Goal: Task Accomplishment & Management: Manage account settings

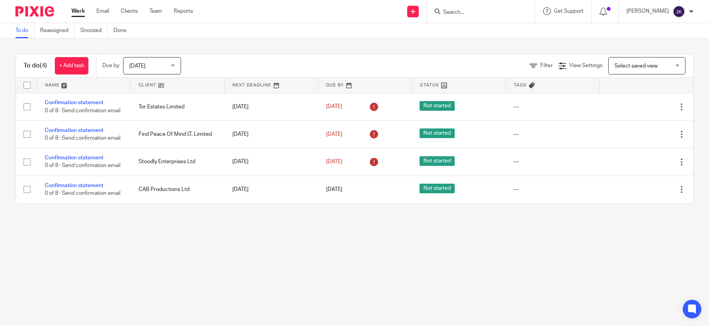
click at [173, 67] on div "Today Today" at bounding box center [152, 65] width 58 height 17
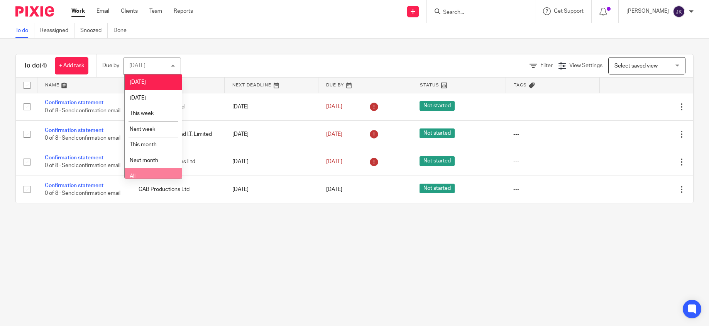
click at [149, 176] on li "All" at bounding box center [153, 176] width 57 height 16
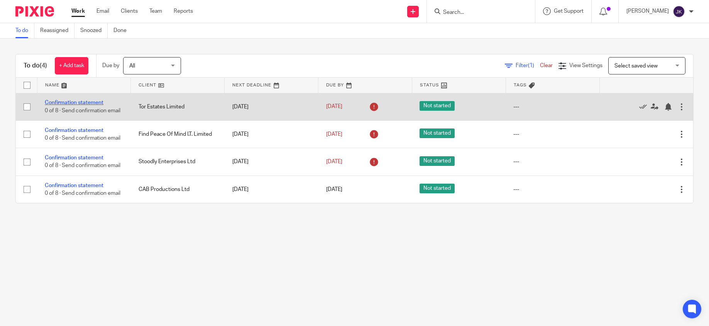
click at [69, 103] on link "Confirmation statement" at bounding box center [74, 102] width 59 height 5
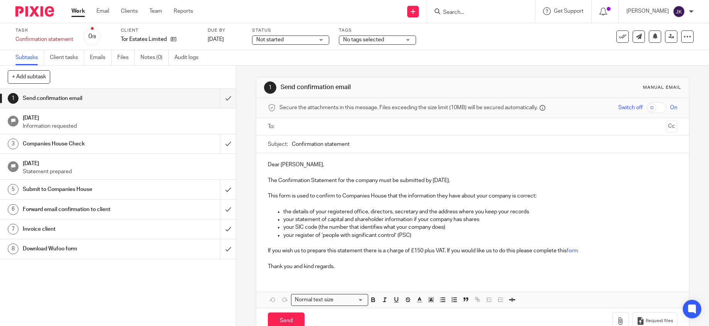
click at [296, 126] on input "text" at bounding box center [472, 126] width 380 height 9
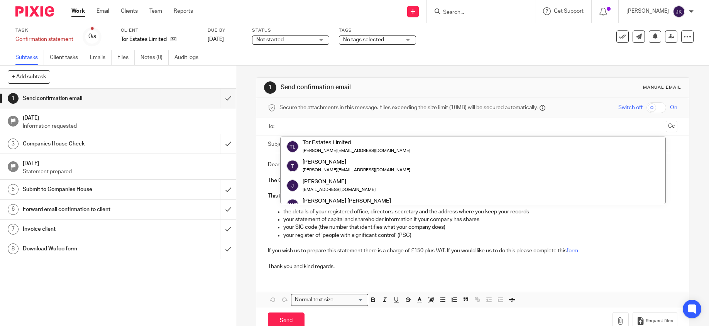
paste input "[PERSON_NAME][EMAIL_ADDRESS][DOMAIN_NAME]"
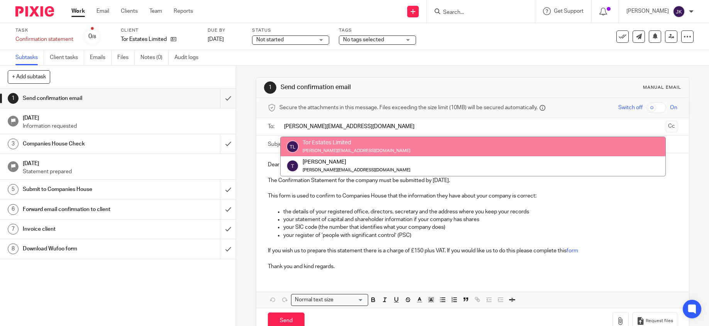
type input "[PERSON_NAME][EMAIL_ADDRESS][DOMAIN_NAME]"
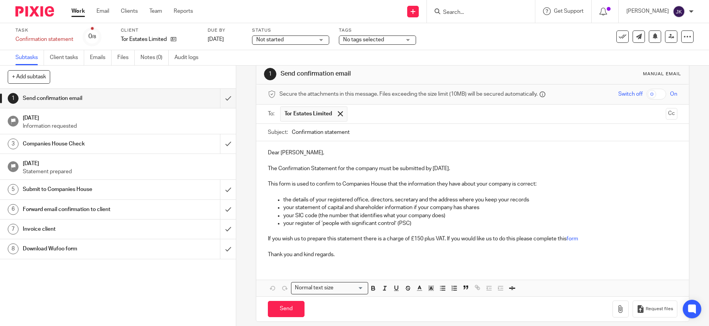
scroll to position [21, 0]
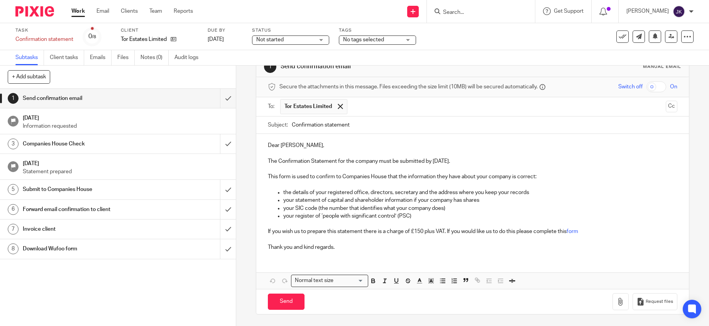
click at [293, 259] on div "Dear Tracy, The Confirmation Statement for the company must be submitted by 4 O…" at bounding box center [472, 211] width 433 height 155
click at [344, 250] on p "Thank you and kind regards." at bounding box center [473, 248] width 410 height 8
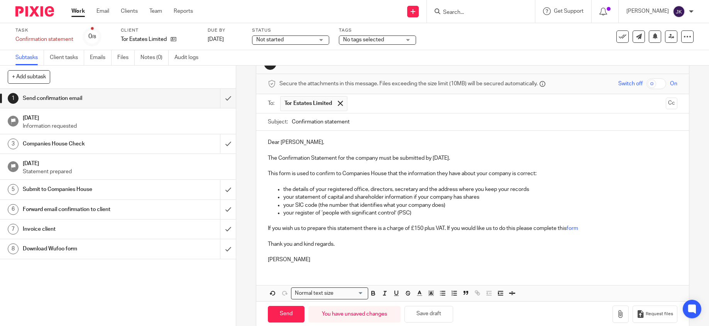
scroll to position [37, 0]
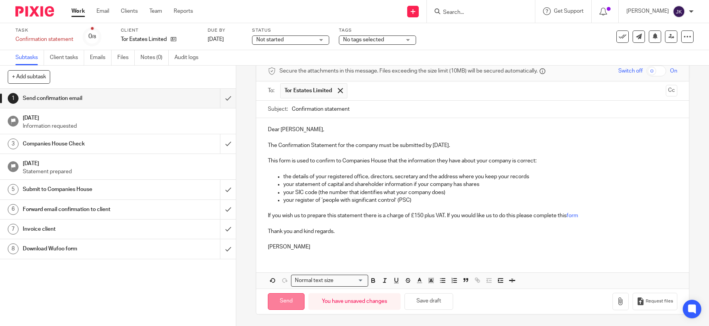
click at [285, 297] on input "Send" at bounding box center [286, 301] width 37 height 17
type input "Sent"
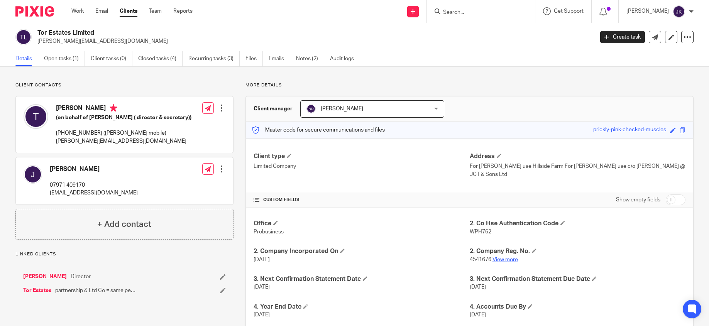
click at [510, 257] on link "View more" at bounding box center [505, 259] width 25 height 5
drag, startPoint x: 107, startPoint y: 41, endPoint x: 36, endPoint y: 40, distance: 71.0
click at [36, 40] on div "Tor Estates Limited tracy@thomasmetals.co.uk" at bounding box center [301, 37] width 573 height 16
copy p "tracy@thomasmetals.co.uk"
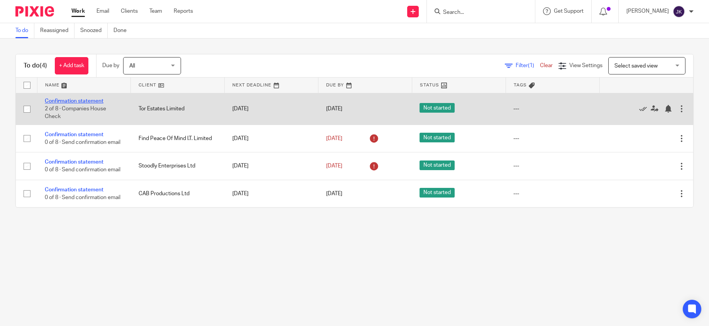
click at [83, 100] on link "Confirmation statement" at bounding box center [74, 100] width 59 height 5
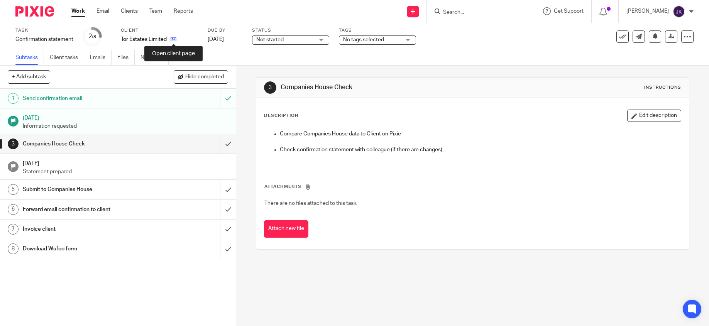
click at [173, 41] on icon at bounding box center [174, 39] width 6 height 6
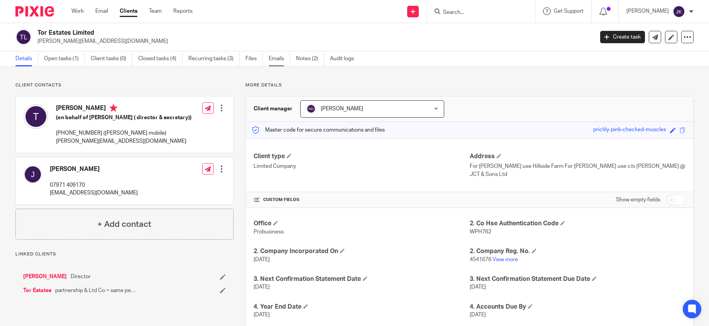
click at [278, 54] on link "Emails" at bounding box center [280, 58] width 22 height 15
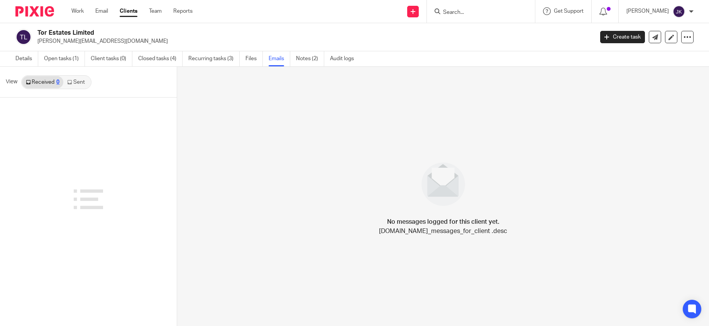
click at [80, 81] on link "Sent" at bounding box center [76, 82] width 27 height 12
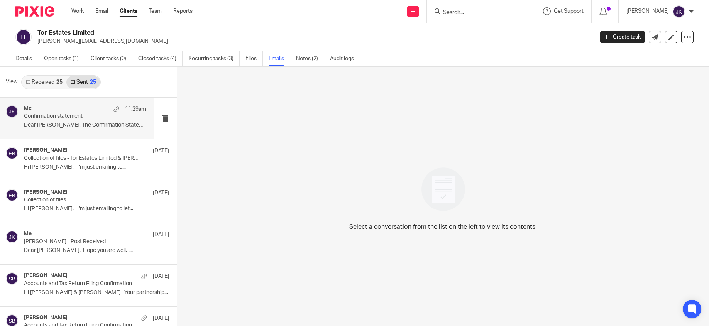
click at [72, 127] on p "Dear Tracy, The Confirmation Statement for..." at bounding box center [85, 125] width 122 height 7
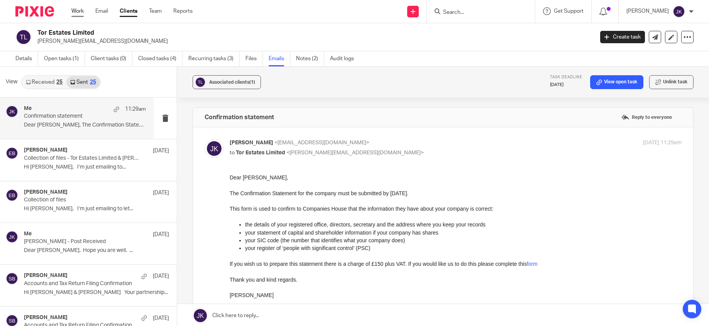
click at [84, 10] on link "Work" at bounding box center [77, 11] width 12 height 8
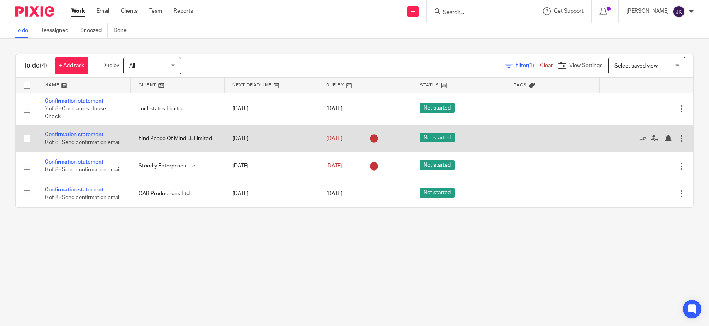
click at [86, 134] on link "Confirmation statement" at bounding box center [74, 134] width 59 height 5
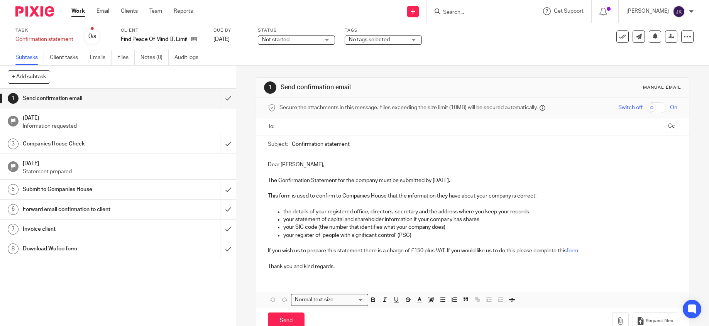
click at [298, 125] on input "text" at bounding box center [472, 126] width 380 height 9
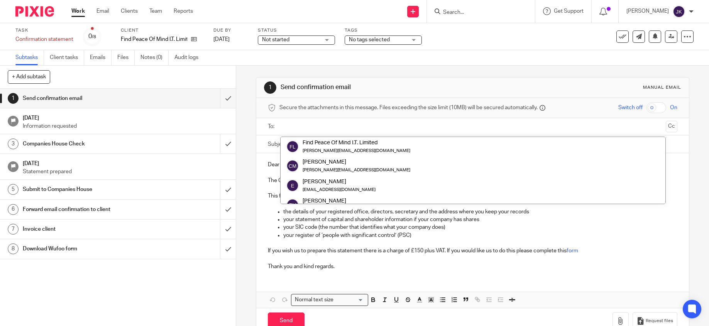
paste input "[PERSON_NAME][EMAIL_ADDRESS][DOMAIN_NAME]"
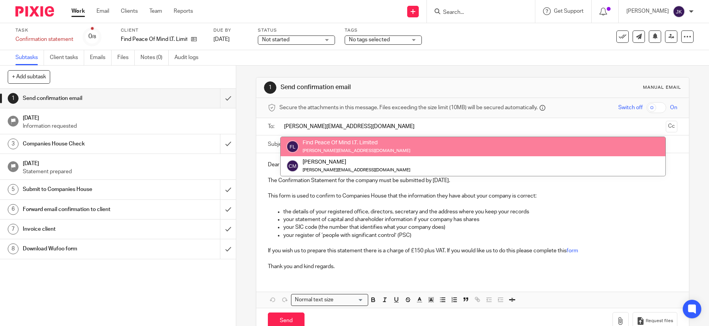
type input "[PERSON_NAME][EMAIL_ADDRESS][DOMAIN_NAME]"
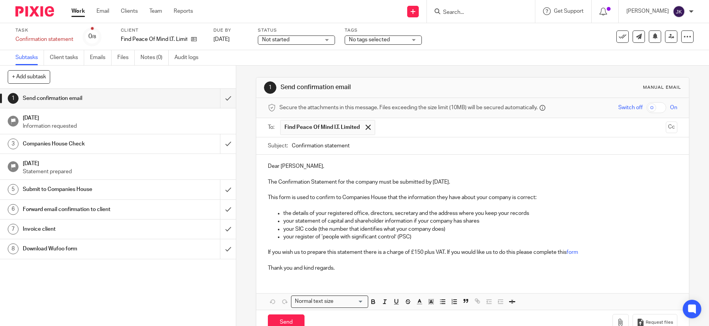
click at [335, 270] on p "Thank you and kind regards." at bounding box center [473, 268] width 410 height 8
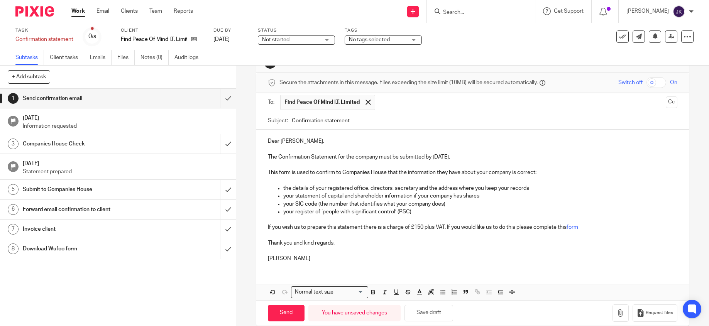
scroll to position [37, 0]
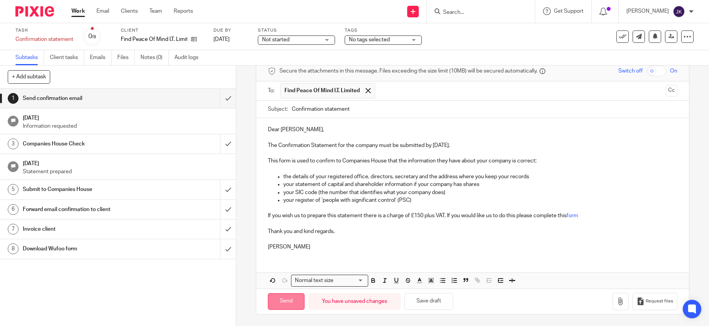
click at [294, 308] on input "Send" at bounding box center [286, 301] width 37 height 17
type input "Sent"
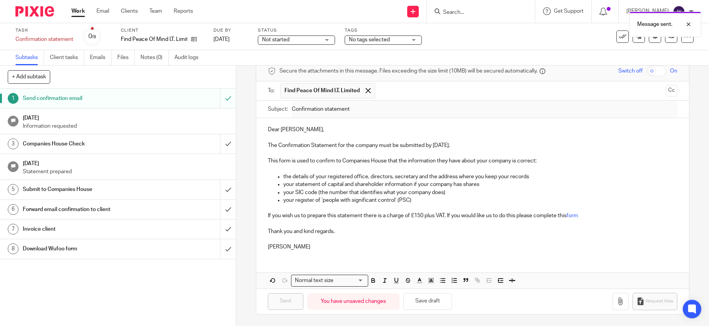
scroll to position [0, 0]
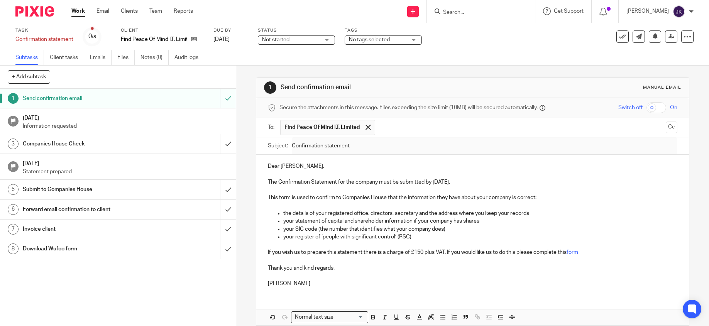
click at [76, 10] on link "Work" at bounding box center [78, 11] width 14 height 8
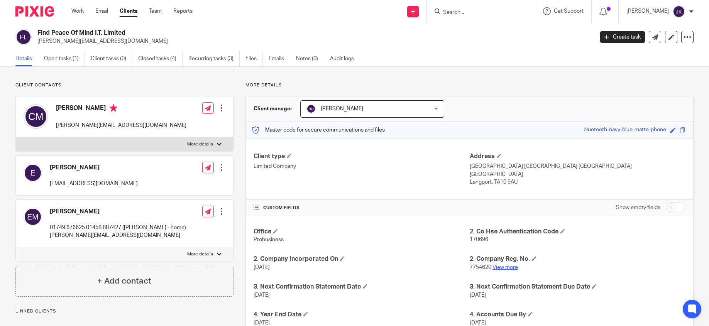
click at [496, 265] on link "View more" at bounding box center [505, 267] width 25 height 5
drag, startPoint x: 87, startPoint y: 42, endPoint x: 36, endPoint y: 42, distance: 51.7
click at [36, 42] on div "Find Peace Of Mind I.T. Limited [PERSON_NAME][EMAIL_ADDRESS][DOMAIN_NAME]" at bounding box center [301, 37] width 573 height 16
copy p "[PERSON_NAME][EMAIL_ADDRESS][DOMAIN_NAME]"
click at [287, 59] on link "Emails" at bounding box center [280, 58] width 22 height 15
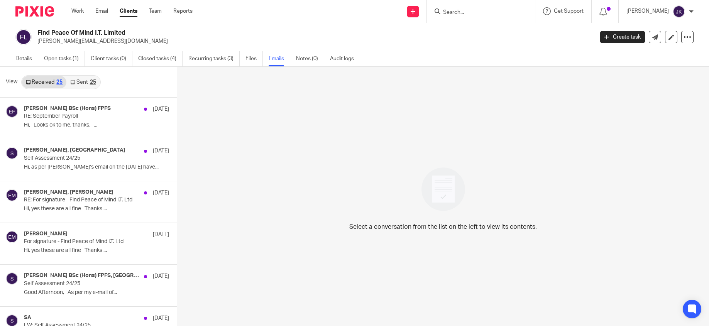
click at [90, 86] on link "Sent 25" at bounding box center [82, 82] width 33 height 12
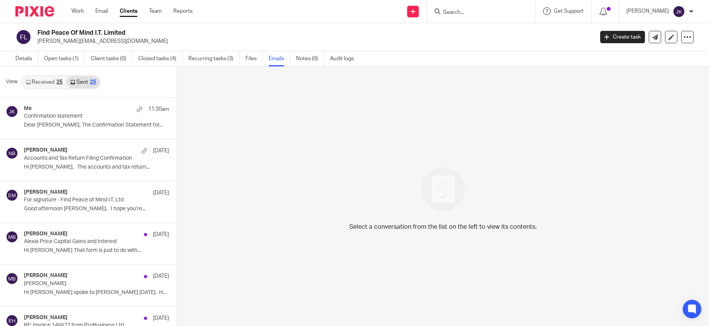
scroll to position [1, 0]
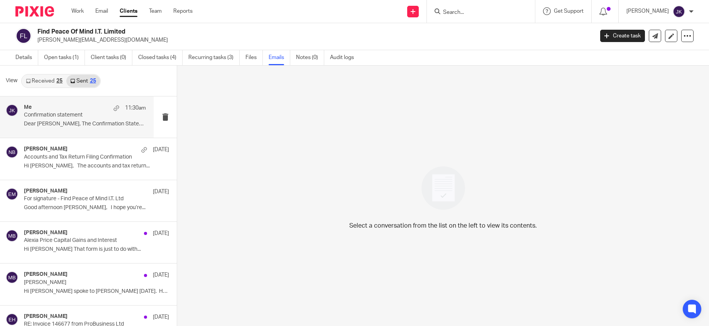
click at [98, 131] on div "Me 11:30am Confirmation statement Dear Colin, The Confirmation Statement for..." at bounding box center [77, 117] width 154 height 41
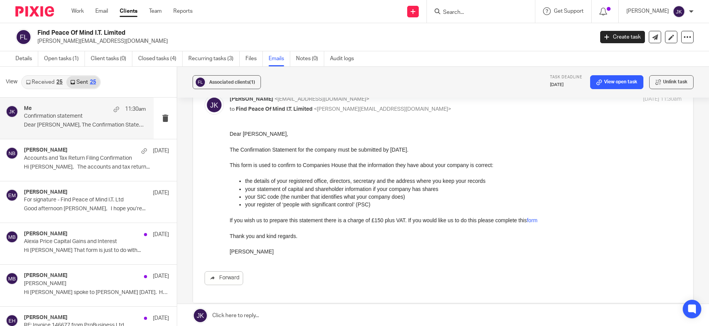
scroll to position [0, 0]
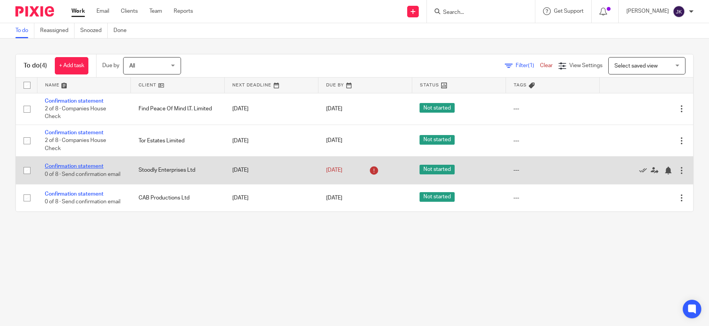
click at [59, 166] on link "Confirmation statement" at bounding box center [74, 166] width 59 height 5
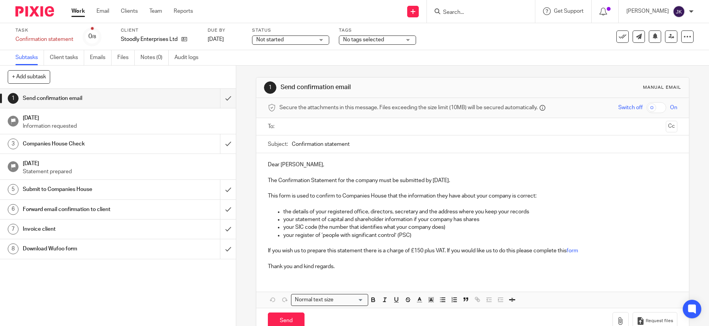
click at [285, 128] on input "text" at bounding box center [472, 126] width 380 height 9
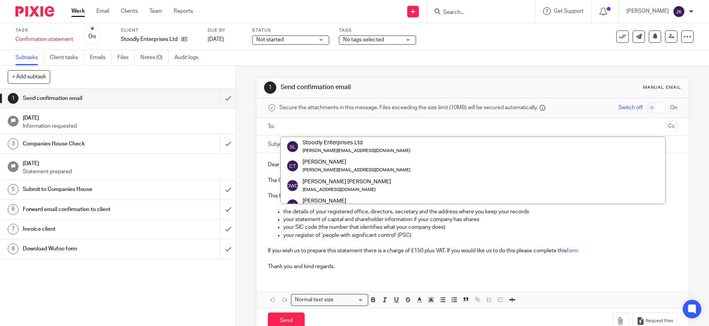
paste input "[PERSON_NAME][EMAIL_ADDRESS][DOMAIN_NAME]"
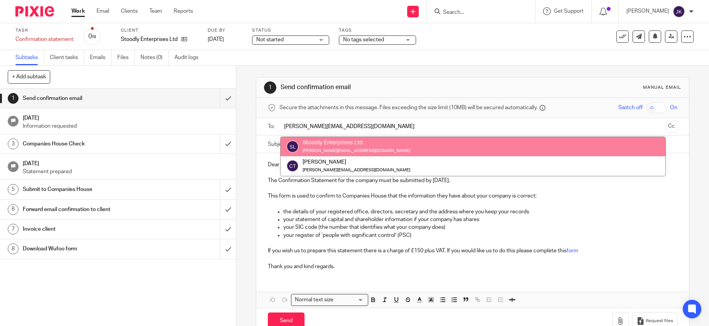
type input "[PERSON_NAME][EMAIL_ADDRESS][DOMAIN_NAME]"
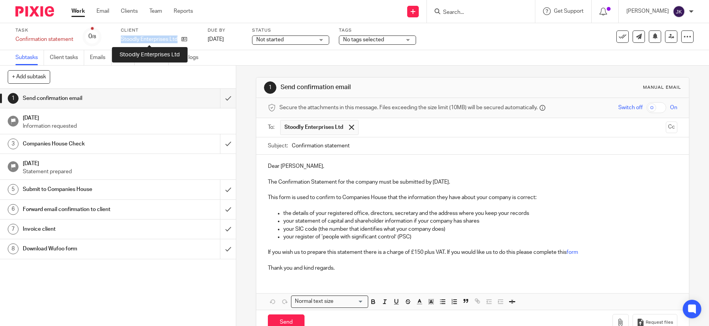
drag, startPoint x: 177, startPoint y: 41, endPoint x: 119, endPoint y: 39, distance: 58.7
click at [119, 39] on div "Task Confirmation statement Save Confirmation statement 0 /8 Client Stoodly Ent…" at bounding box center [297, 36] width 565 height 19
copy p "Stoodly Enterprises Ltd"
click at [292, 146] on input "Confirmation statement" at bounding box center [485, 145] width 386 height 17
paste input "Stoodly Enterprises Ltd"
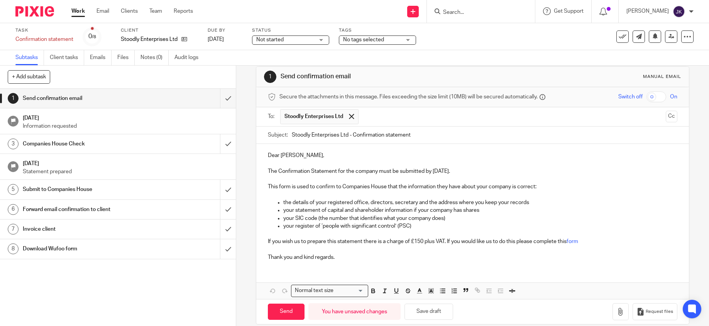
scroll to position [21, 0]
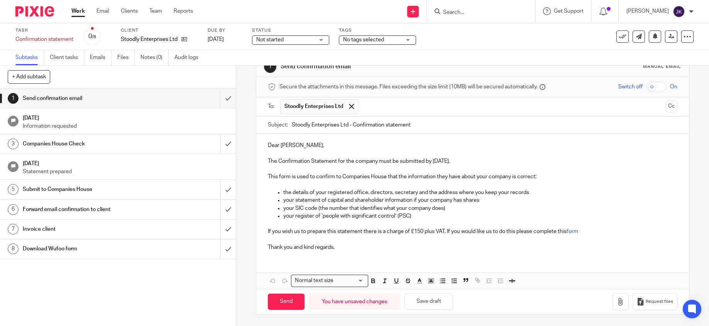
type input "Stoodly Enterprises Ltd - Confirmation statement"
click at [294, 256] on div "Dear Charles, The Confirmation Statement for the company must be submitted by 5…" at bounding box center [472, 195] width 433 height 123
click at [341, 250] on p "Thank you and kind regards." at bounding box center [473, 248] width 410 height 8
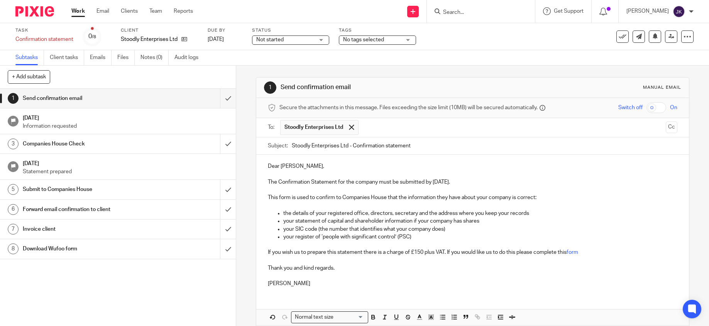
scroll to position [37, 0]
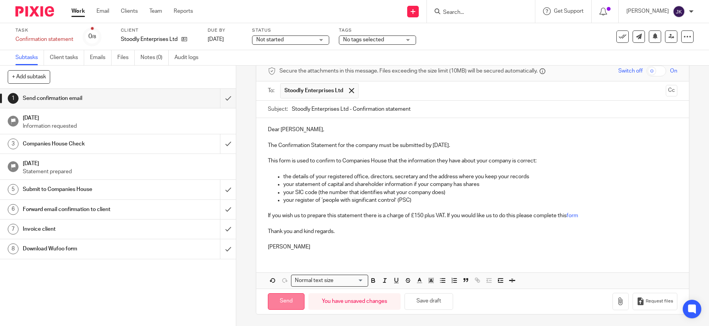
click at [292, 299] on input "Send" at bounding box center [286, 301] width 37 height 17
type input "Sent"
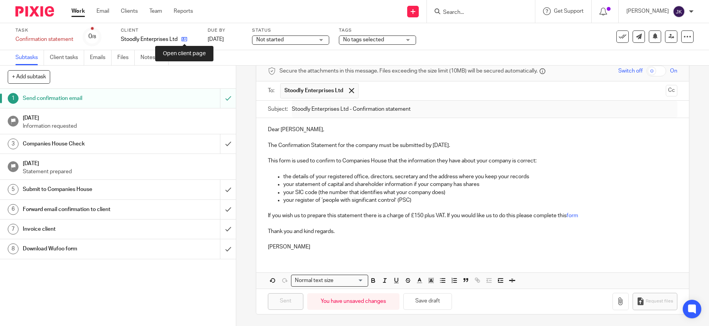
click at [183, 39] on icon at bounding box center [184, 39] width 6 height 6
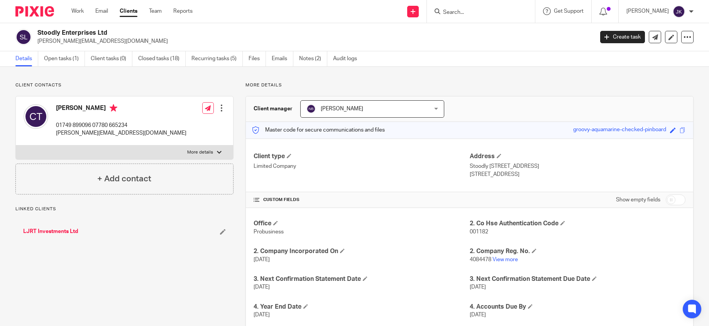
drag, startPoint x: 144, startPoint y: 41, endPoint x: 35, endPoint y: 42, distance: 109.7
click at [35, 42] on div "Stoodly Enterprises Ltd [PERSON_NAME][EMAIL_ADDRESS][DOMAIN_NAME]" at bounding box center [301, 37] width 573 height 16
copy p "[PERSON_NAME][EMAIL_ADDRESS][DOMAIN_NAME]"
click at [501, 257] on link "View more" at bounding box center [505, 259] width 25 height 5
click at [278, 63] on link "Emails" at bounding box center [283, 58] width 22 height 15
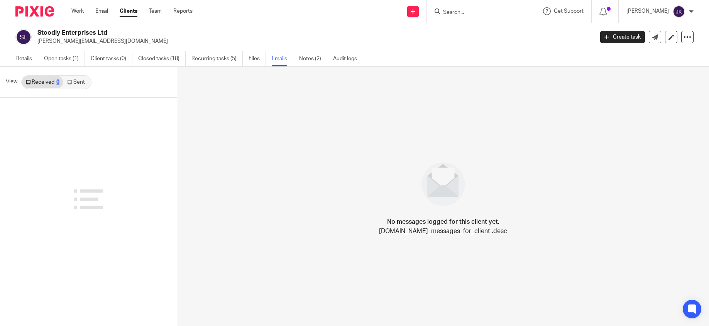
click at [80, 78] on link "Sent" at bounding box center [76, 82] width 27 height 12
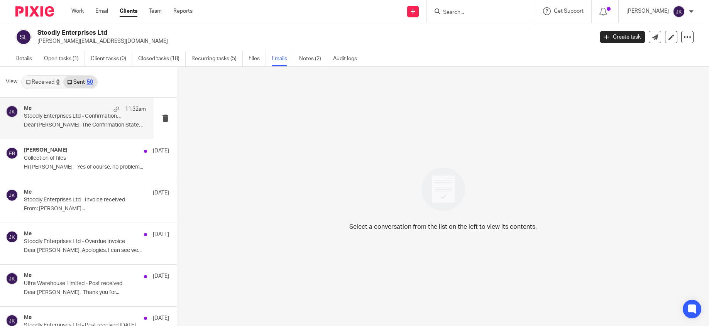
click at [82, 116] on p "Stoodly Enterprises Ltd - Confirmation statement" at bounding box center [73, 116] width 98 height 7
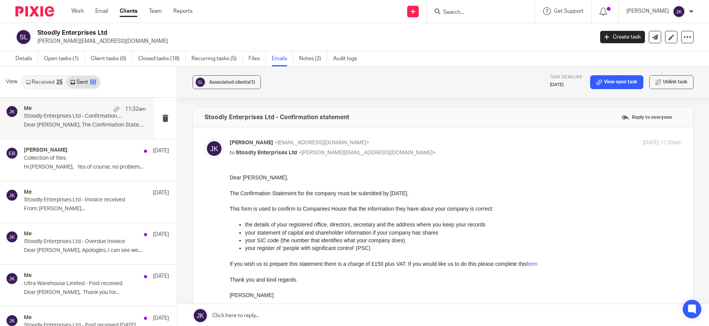
click at [77, 16] on div "Work Email Clients Team Reports Work Email Clients Team Reports Settings" at bounding box center [134, 11] width 141 height 23
click at [77, 14] on link "Work" at bounding box center [77, 11] width 12 height 8
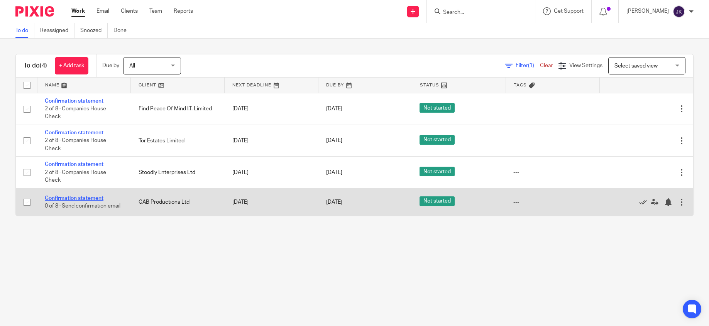
click at [86, 198] on link "Confirmation statement" at bounding box center [74, 198] width 59 height 5
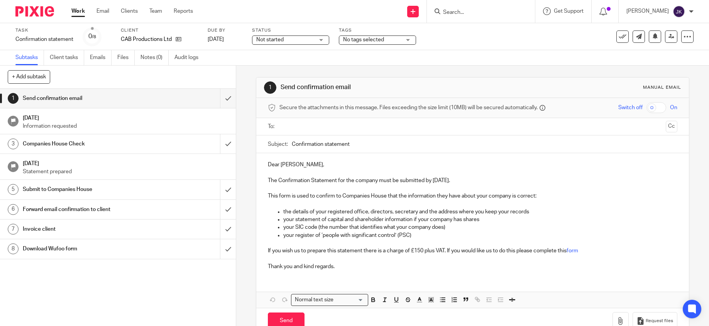
click at [77, 8] on link "Work" at bounding box center [78, 11] width 14 height 8
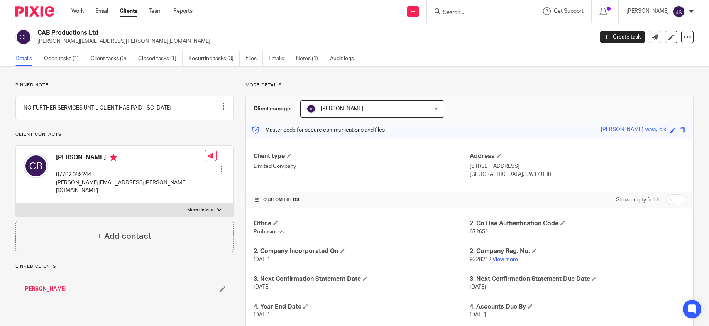
click at [496, 264] on div "Office Probusiness 2. Co Hse Authentication Code 672651 2. Company Incorporated…" at bounding box center [469, 297] width 447 height 178
click at [498, 258] on link "View more" at bounding box center [505, 259] width 25 height 5
click at [302, 62] on link "Notes (1)" at bounding box center [310, 58] width 28 height 15
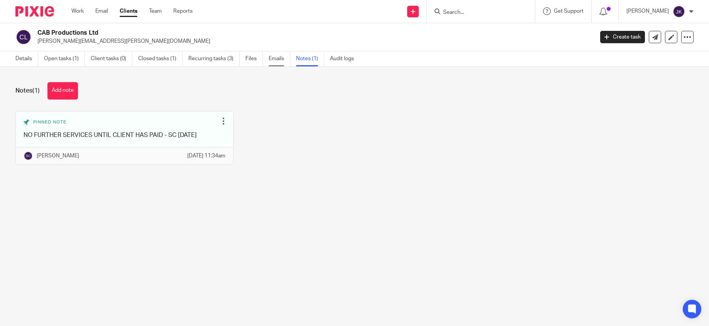
click at [284, 59] on link "Emails" at bounding box center [280, 58] width 22 height 15
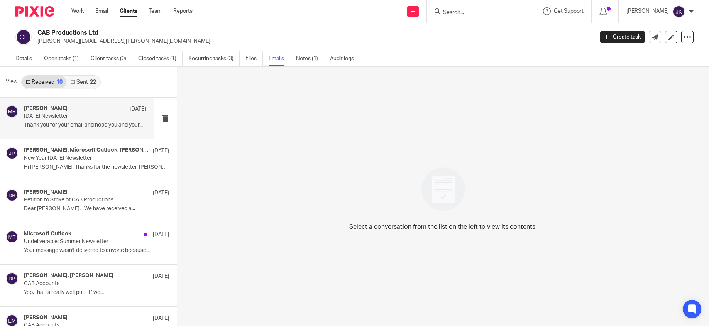
click at [93, 128] on p "Thank you for your email and hope you and your..." at bounding box center [85, 125] width 122 height 7
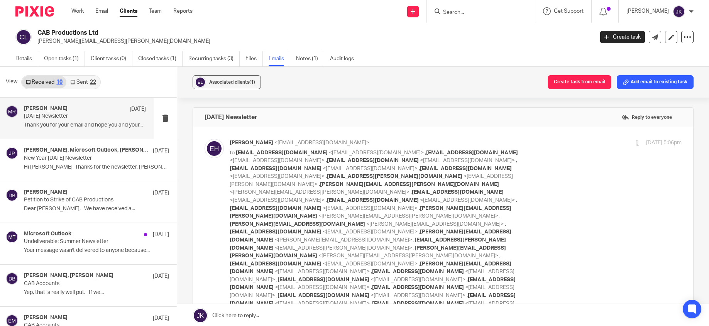
click at [83, 80] on link "Sent 22" at bounding box center [82, 82] width 33 height 12
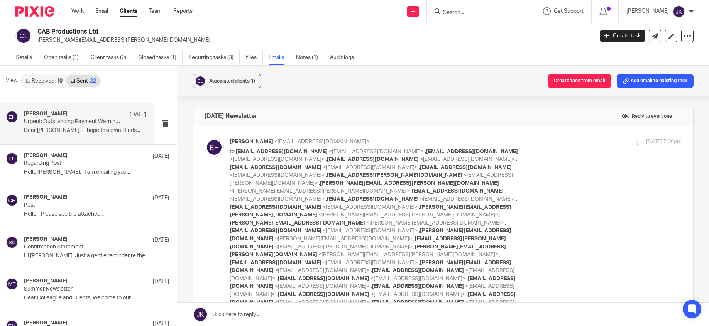
scroll to position [116, 0]
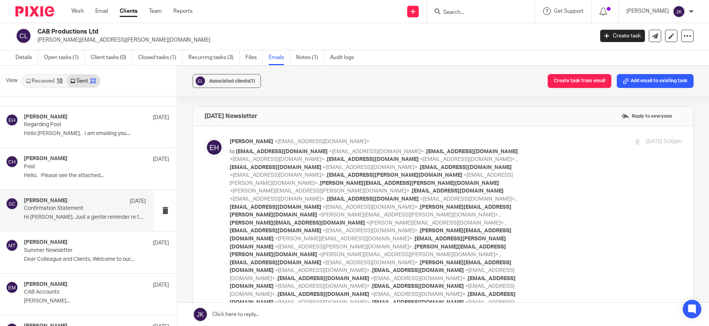
click at [96, 207] on p "Confirmation Statement" at bounding box center [73, 208] width 98 height 7
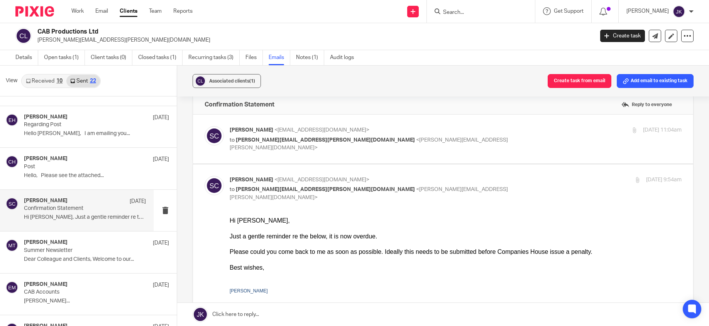
scroll to position [0, 0]
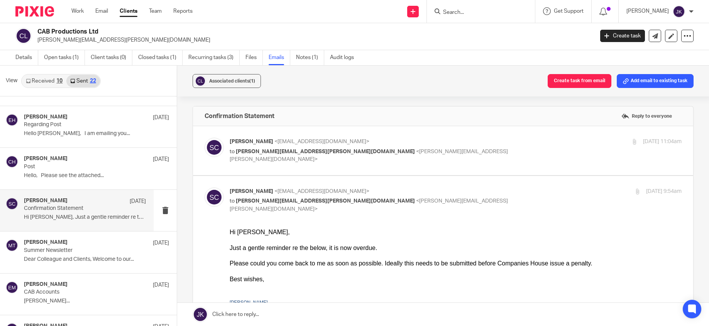
click at [293, 58] on ul "Details Open tasks (1) Client tasks (0) Closed tasks (1) Recurring tasks (3) Fi…" at bounding box center [190, 57] width 350 height 15
click at [303, 56] on link "Notes (1)" at bounding box center [310, 57] width 28 height 15
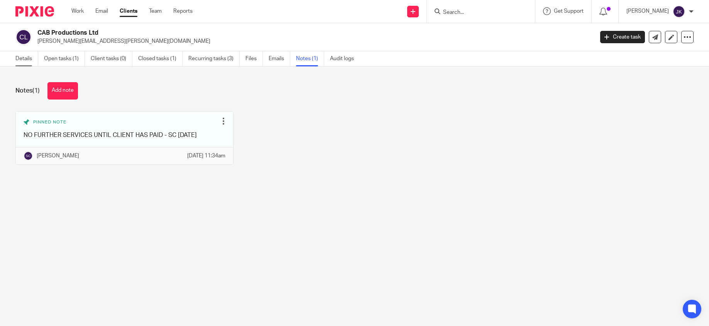
click at [28, 54] on link "Details" at bounding box center [26, 58] width 23 height 15
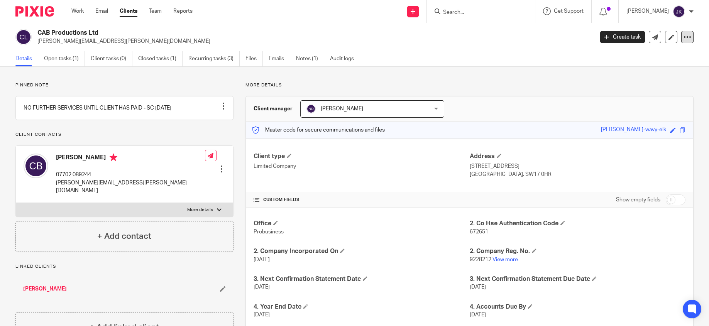
click at [684, 37] on icon at bounding box center [688, 37] width 8 height 8
click at [628, 88] on button "Archive client" at bounding box center [639, 90] width 85 height 10
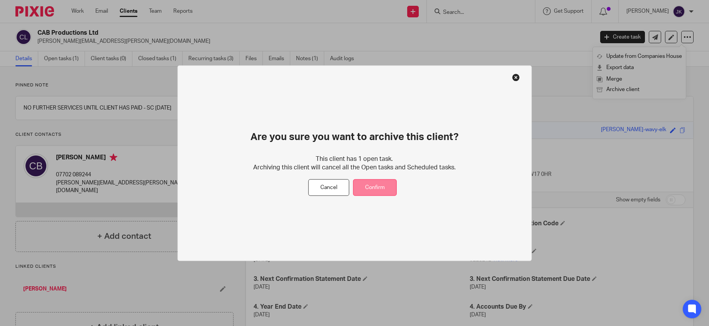
click at [372, 188] on button "Confirm" at bounding box center [375, 188] width 44 height 17
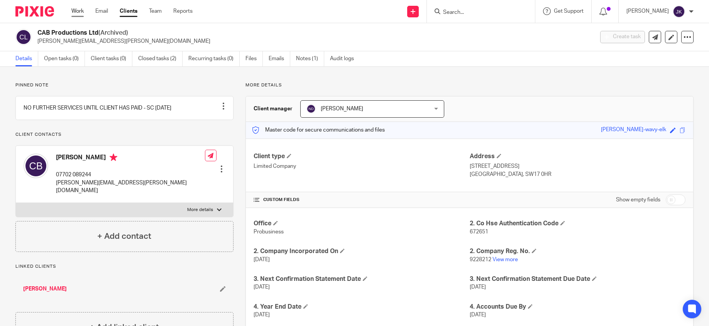
click at [79, 12] on link "Work" at bounding box center [77, 11] width 12 height 8
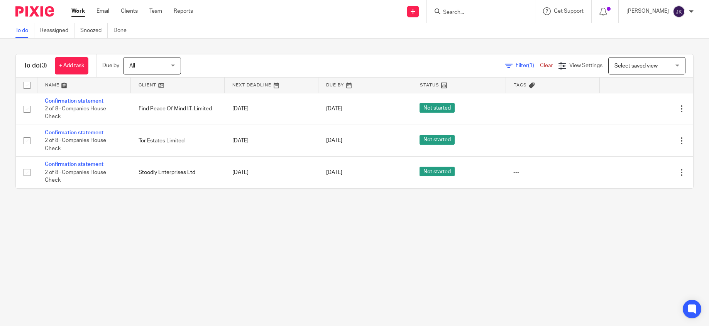
click at [74, 8] on link "Work" at bounding box center [78, 11] width 14 height 8
click at [451, 14] on input "Search" at bounding box center [476, 12] width 69 height 7
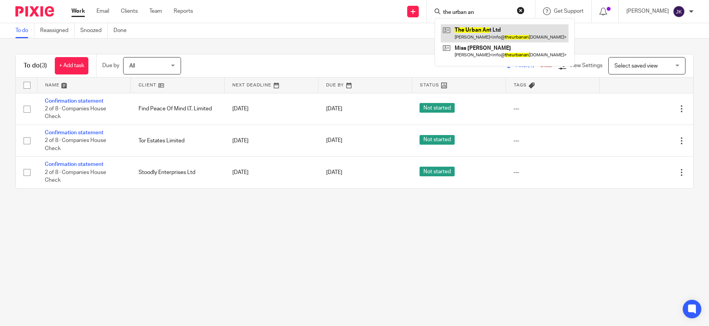
type input "the urban an"
click at [463, 29] on link at bounding box center [505, 33] width 128 height 18
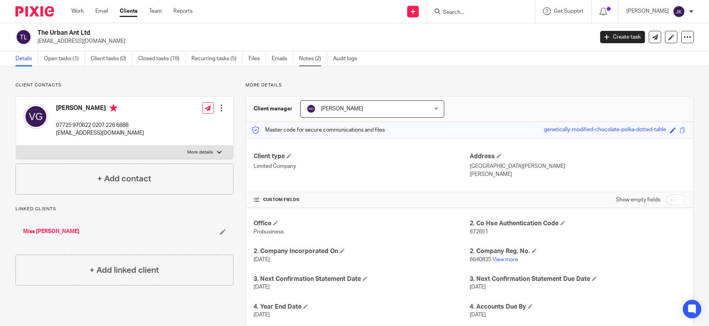
click at [316, 60] on link "Notes (2)" at bounding box center [313, 58] width 28 height 15
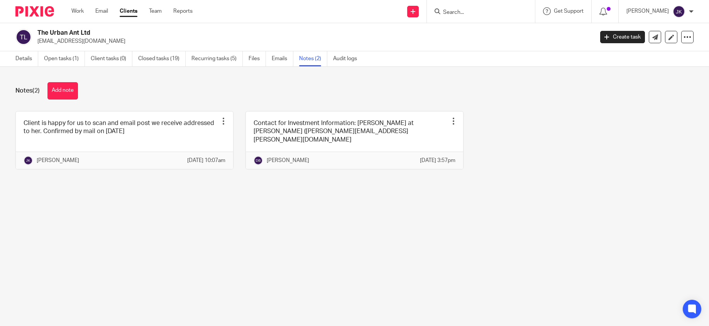
click at [446, 10] on input "Search" at bounding box center [476, 12] width 69 height 7
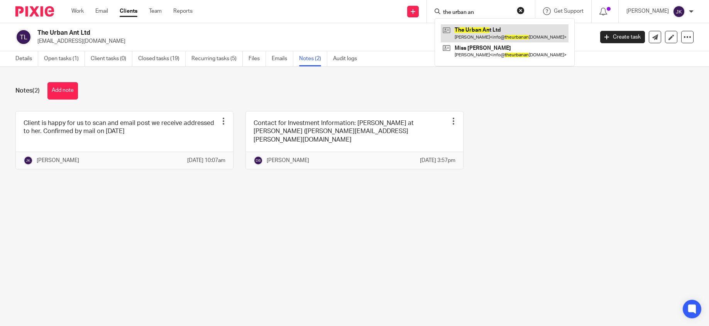
type input "the urban an"
click at [471, 30] on link at bounding box center [505, 33] width 128 height 18
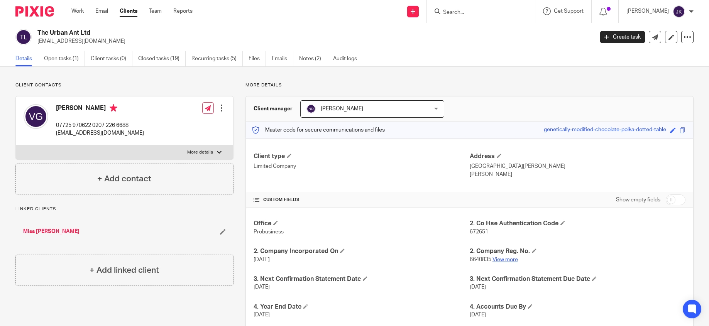
click at [500, 261] on link "View more" at bounding box center [505, 259] width 25 height 5
click at [281, 59] on link "Emails" at bounding box center [283, 58] width 22 height 15
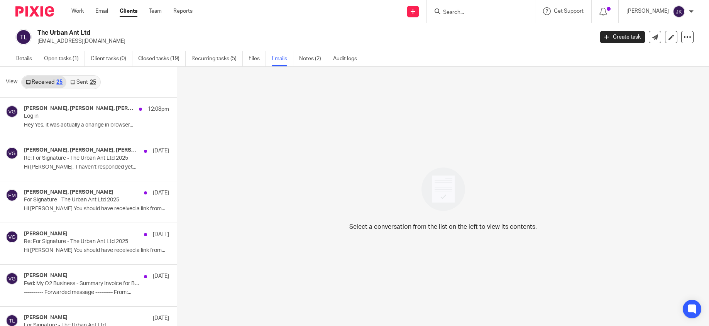
click at [86, 80] on link "Sent 25" at bounding box center [82, 82] width 33 height 12
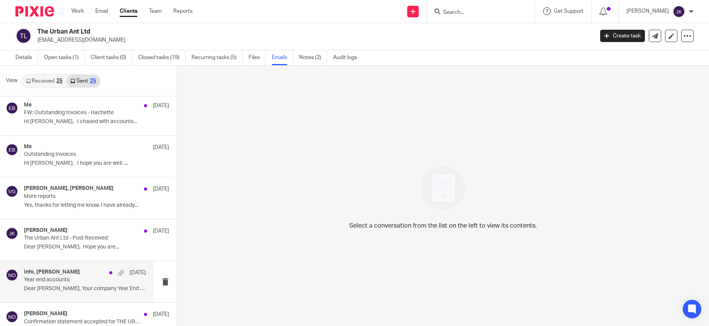
scroll to position [309, 0]
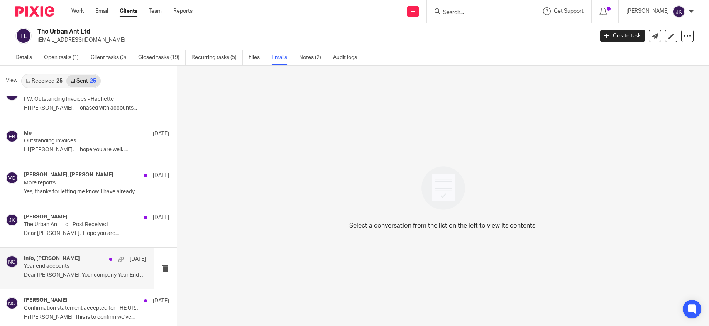
click at [97, 271] on div "info, Niall O'Driscoll 12 Aug Year end accounts Dear Vanessa, Your company Year…" at bounding box center [85, 269] width 122 height 26
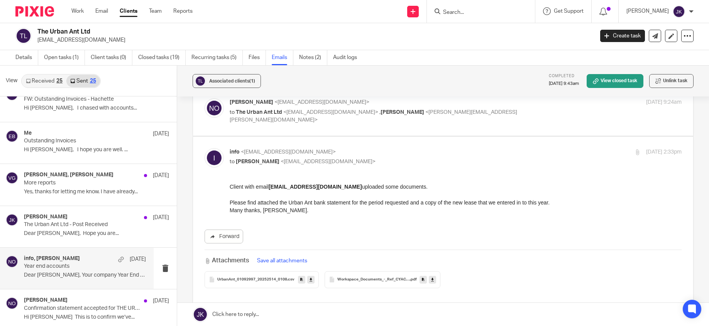
scroll to position [37, 0]
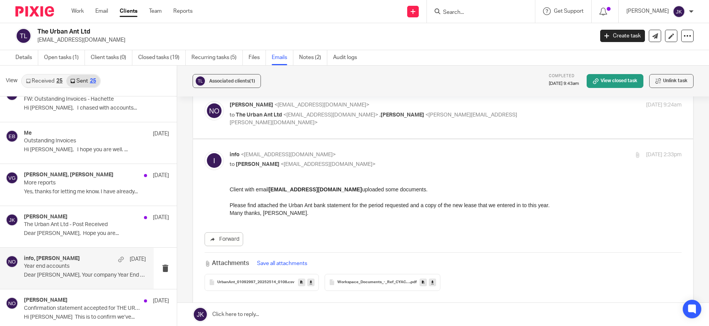
click at [254, 129] on label at bounding box center [443, 114] width 500 height 49
click at [205, 101] on input "checkbox" at bounding box center [204, 101] width 0 height 0
checkbox input "true"
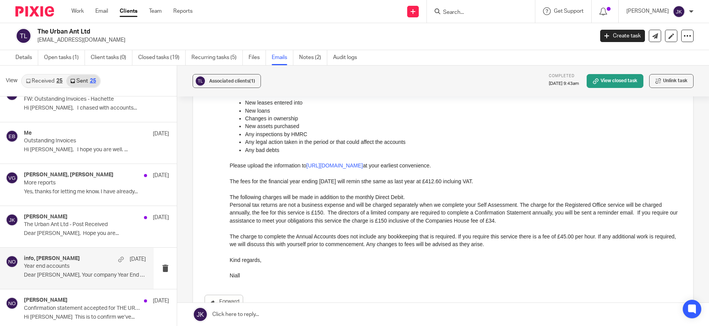
scroll to position [191, 0]
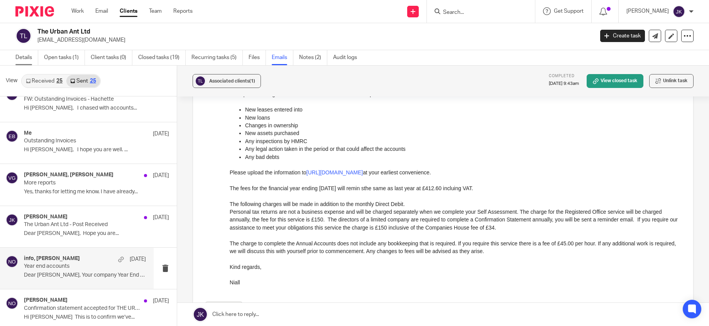
click at [19, 56] on link "Details" at bounding box center [26, 57] width 23 height 15
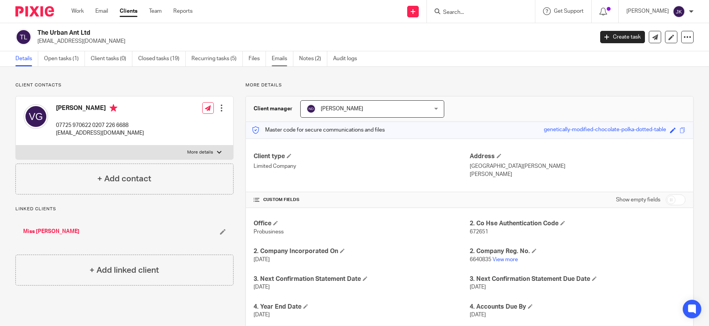
click at [276, 53] on link "Emails" at bounding box center [283, 58] width 22 height 15
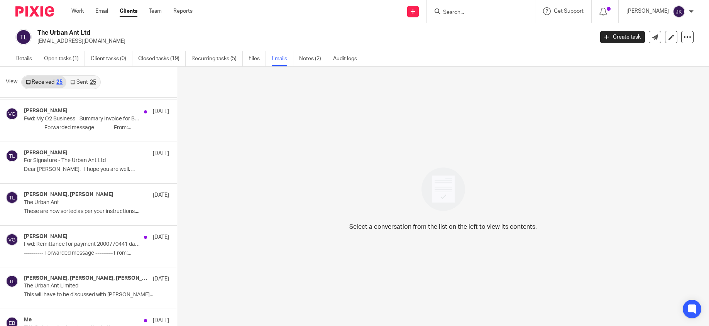
scroll to position [154, 0]
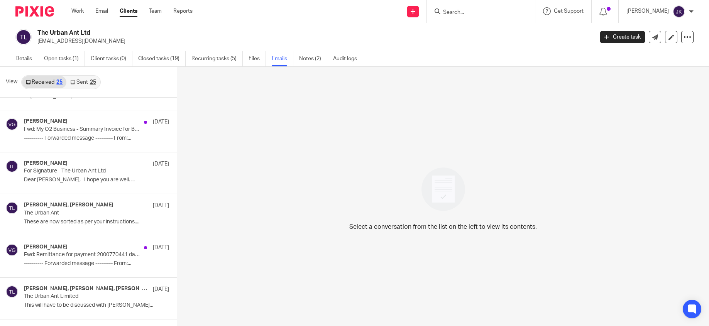
click at [77, 86] on link "Sent 25" at bounding box center [82, 82] width 33 height 12
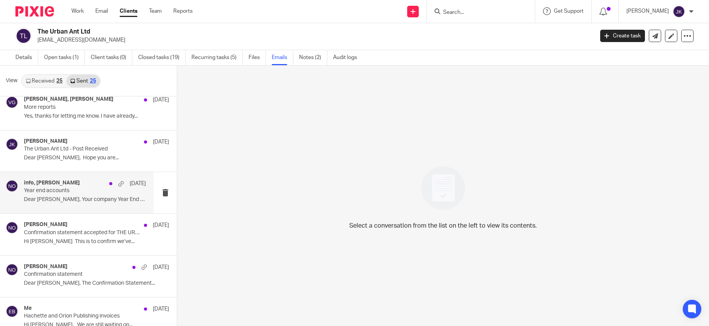
scroll to position [386, 0]
click at [66, 190] on p "Year end accounts" at bounding box center [73, 189] width 98 height 7
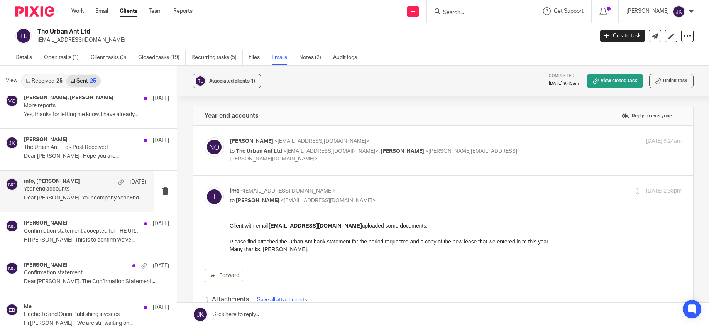
scroll to position [0, 0]
click at [416, 161] on div "Niall O'Driscoll <niallodriscoll@probusinessuk.com> to The Urban Ant Ltd <info@…" at bounding box center [443, 151] width 477 height 26
click at [465, 161] on div "Niall O'Driscoll <niallodriscoll@probusinessuk.com> to The Urban Ant Ltd <info@…" at bounding box center [443, 151] width 477 height 26
click at [408, 164] on label at bounding box center [443, 150] width 500 height 49
click at [205, 138] on input "checkbox" at bounding box center [204, 137] width 0 height 0
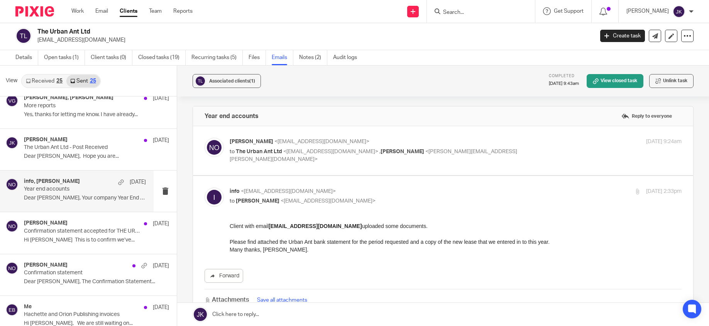
checkbox input "true"
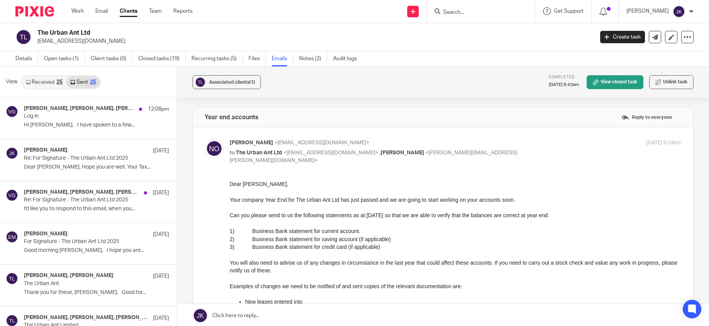
click at [15, 58] on div "Details Open tasks (1) Client tasks (0) Closed tasks (19) Recurring tasks (5) F…" at bounding box center [188, 58] width 376 height 15
click at [25, 59] on link "Details" at bounding box center [26, 58] width 23 height 15
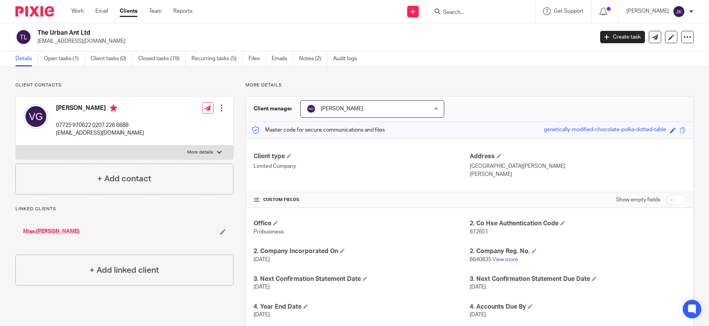
click at [82, 17] on div "Work Email Clients Team Reports Work Email Clients Team Reports Settings" at bounding box center [134, 11] width 141 height 23
click at [82, 14] on link "Work" at bounding box center [77, 11] width 12 height 8
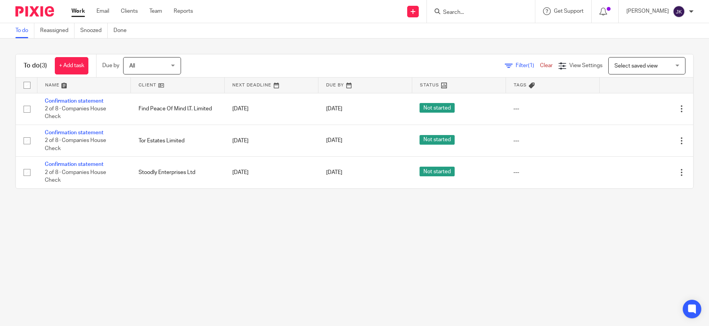
click at [449, 14] on input "Search" at bounding box center [476, 12] width 69 height 7
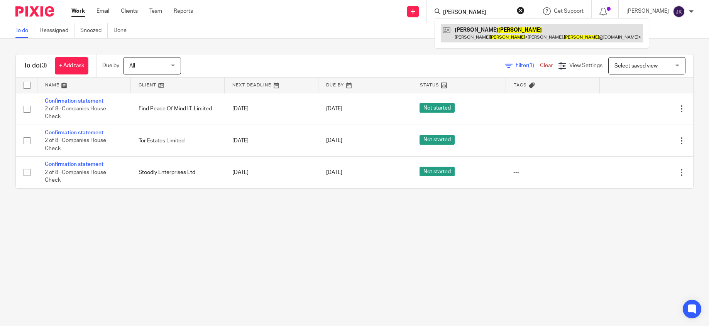
type input "[PERSON_NAME]"
click at [443, 31] on link at bounding box center [542, 33] width 202 height 18
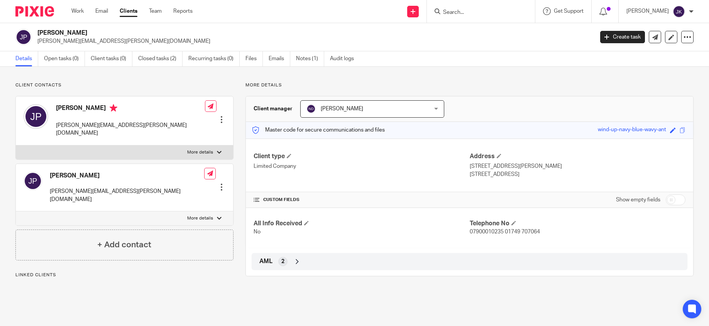
drag, startPoint x: 78, startPoint y: 33, endPoint x: 34, endPoint y: 33, distance: 44.4
click at [34, 33] on div "[PERSON_NAME] [PERSON_NAME][EMAIL_ADDRESS][PERSON_NAME][DOMAIN_NAME]" at bounding box center [301, 37] width 573 height 16
copy div "[PERSON_NAME]"
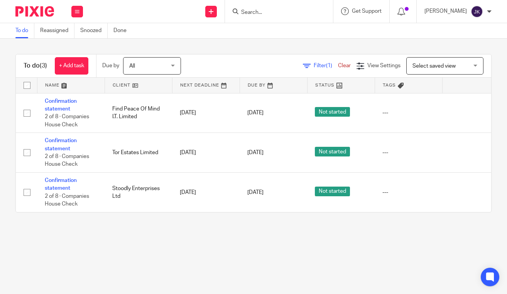
click at [275, 13] on input "Search" at bounding box center [275, 12] width 69 height 7
type input "doozy"
drag, startPoint x: 272, startPoint y: 11, endPoint x: 164, endPoint y: 8, distance: 108.1
click at [164, 8] on div "Send new email Create task Add client doozy Doozy Live Ltd [PERSON_NAME] < [PER…" at bounding box center [299, 11] width 417 height 23
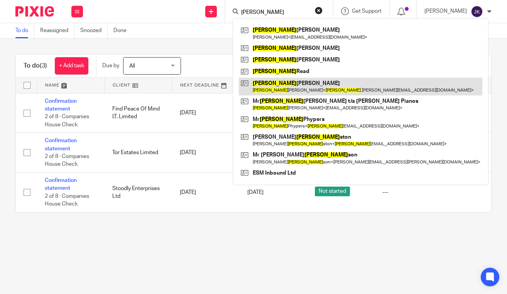
type input "[PERSON_NAME]"
click at [295, 91] on link at bounding box center [361, 87] width 244 height 18
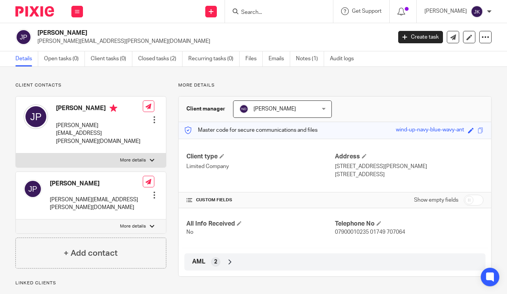
click at [473, 203] on input "checkbox" at bounding box center [474, 200] width 20 height 11
checkbox input "true"
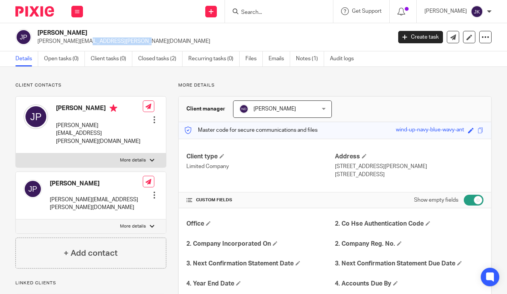
drag, startPoint x: 93, startPoint y: 42, endPoint x: 36, endPoint y: 38, distance: 57.7
click at [36, 38] on div "[PERSON_NAME] [PERSON_NAME][EMAIL_ADDRESS][PERSON_NAME][DOMAIN_NAME]" at bounding box center [200, 37] width 371 height 16
copy p "[PERSON_NAME][EMAIL_ADDRESS][PERSON_NAME][DOMAIN_NAME]"
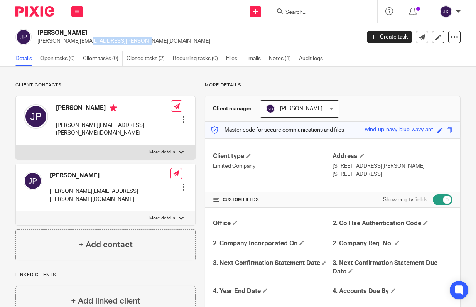
drag, startPoint x: 81, startPoint y: 34, endPoint x: 35, endPoint y: 34, distance: 46.7
click at [35, 34] on div "[PERSON_NAME] [PERSON_NAME][EMAIL_ADDRESS][PERSON_NAME][DOMAIN_NAME]" at bounding box center [185, 37] width 341 height 16
copy h2 "[PERSON_NAME]"
click at [310, 15] on input "Search" at bounding box center [319, 12] width 69 height 7
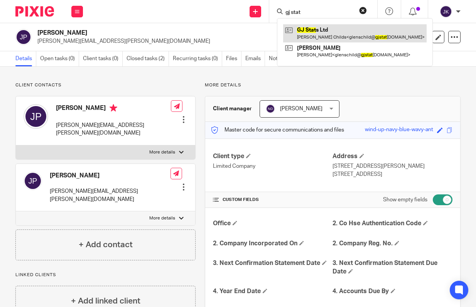
type input "gj stat"
click at [310, 29] on link at bounding box center [355, 33] width 144 height 18
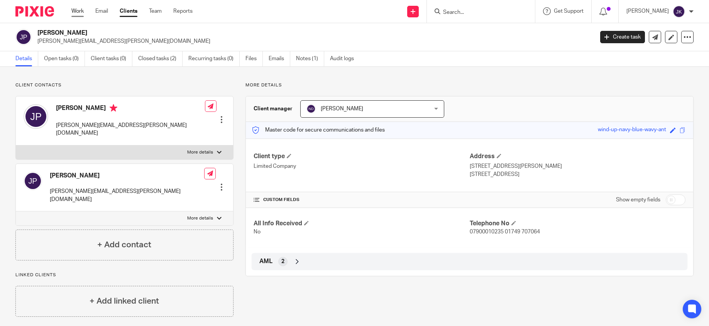
click at [81, 9] on link "Work" at bounding box center [77, 11] width 12 height 8
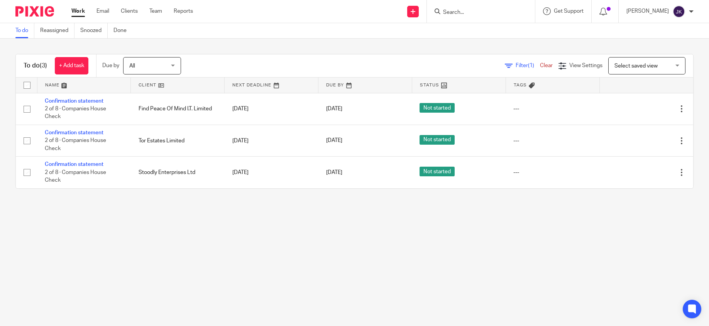
click at [462, 12] on input "Search" at bounding box center [476, 12] width 69 height 7
type input "pumpho"
click at [135, 10] on link "Clients" at bounding box center [129, 11] width 17 height 8
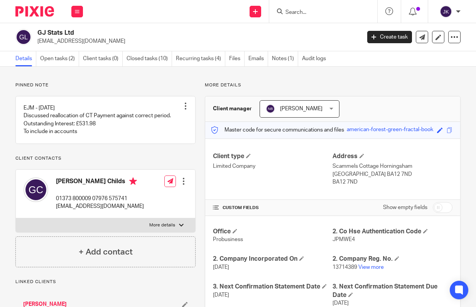
drag, startPoint x: 86, startPoint y: 31, endPoint x: 26, endPoint y: 32, distance: 59.9
click at [26, 32] on div "GJ Stats Ltd [EMAIL_ADDRESS][DOMAIN_NAME]" at bounding box center [185, 37] width 341 height 16
copy div "GJ Stats Ltd"
click at [297, 10] on input "Search" at bounding box center [319, 12] width 69 height 7
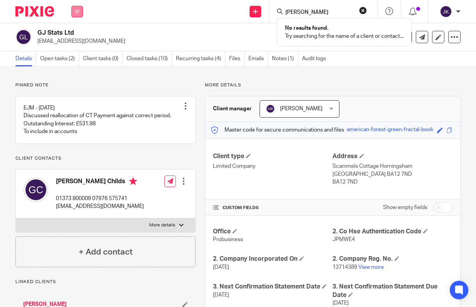
type input "[PERSON_NAME]"
click at [80, 7] on button at bounding box center [77, 12] width 12 height 12
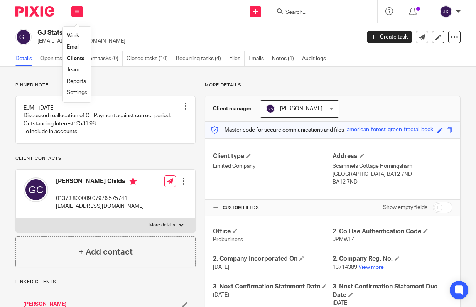
click at [291, 14] on input "Search" at bounding box center [319, 12] width 69 height 7
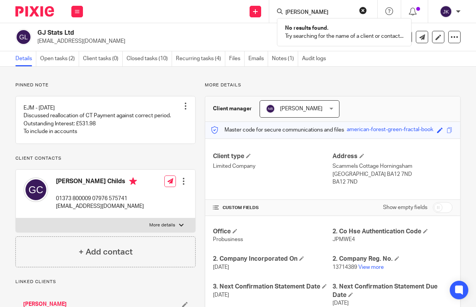
type input "[PERSON_NAME]"
click at [83, 7] on div "Work Email Clients Team Reports Settings" at bounding box center [77, 11] width 27 height 23
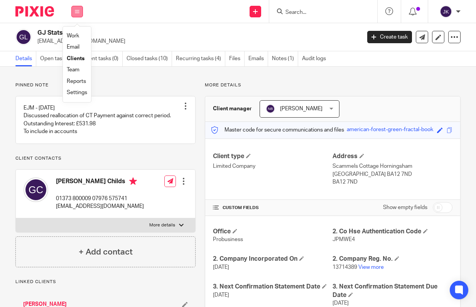
click at [78, 10] on icon at bounding box center [77, 11] width 5 height 5
click at [78, 12] on icon at bounding box center [77, 11] width 5 height 5
click at [73, 45] on link "Email" at bounding box center [73, 46] width 13 height 5
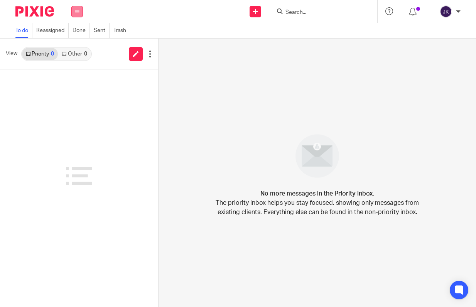
click at [77, 10] on icon at bounding box center [77, 11] width 5 height 5
click at [76, 34] on link "Work" at bounding box center [73, 35] width 12 height 5
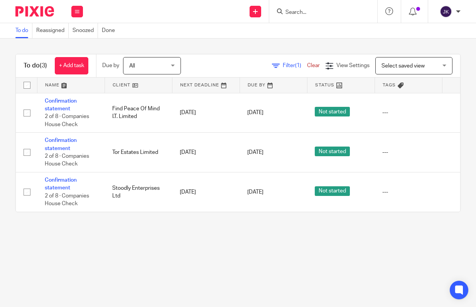
drag, startPoint x: 75, startPoint y: 14, endPoint x: 72, endPoint y: 22, distance: 8.2
click at [75, 14] on button at bounding box center [77, 12] width 12 height 12
click at [75, 58] on link "Clients" at bounding box center [75, 58] width 17 height 5
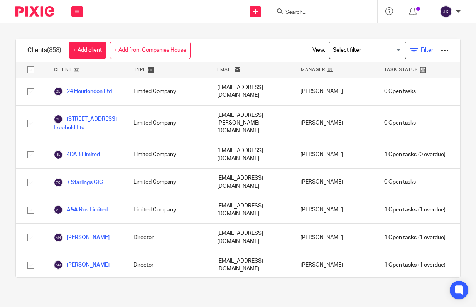
click at [410, 48] on link "Filter" at bounding box center [421, 50] width 23 height 8
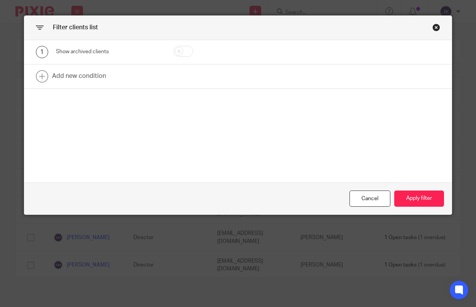
click at [180, 53] on input "checkbox" at bounding box center [184, 51] width 20 height 11
checkbox input "true"
click at [417, 191] on button "Apply filter" at bounding box center [420, 199] width 50 height 17
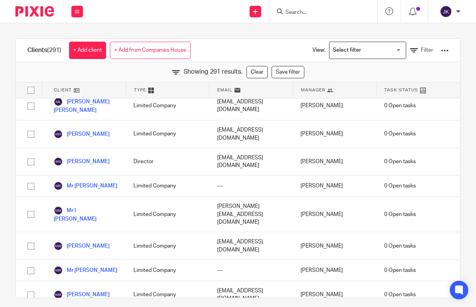
scroll to position [4942, 0]
click at [307, 13] on input "Search" at bounding box center [319, 12] width 69 height 7
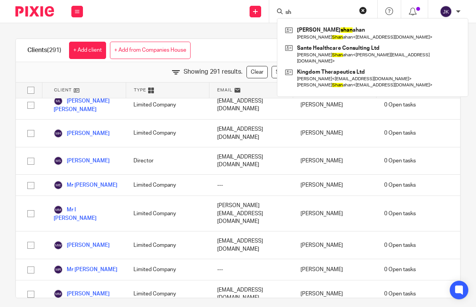
type input "s"
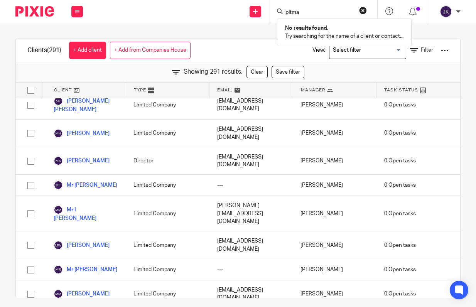
type input "pitman"
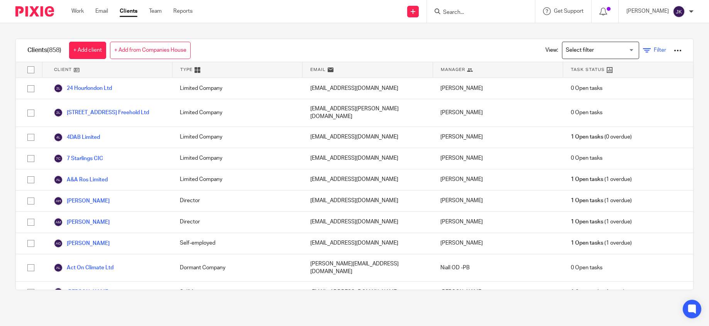
click at [643, 50] on link "Filter" at bounding box center [654, 50] width 23 height 8
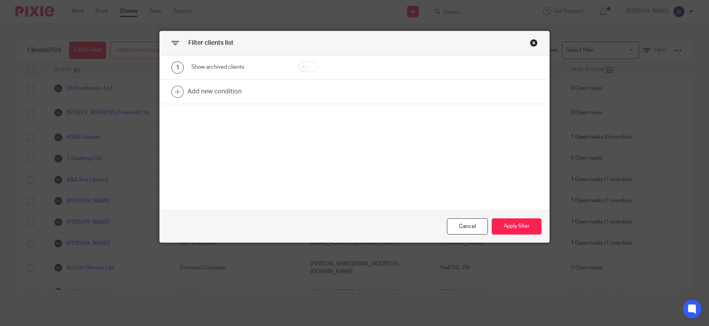
click at [312, 64] on input "checkbox" at bounding box center [308, 66] width 20 height 11
checkbox input "true"
click at [531, 227] on button "Apply filter" at bounding box center [517, 227] width 50 height 17
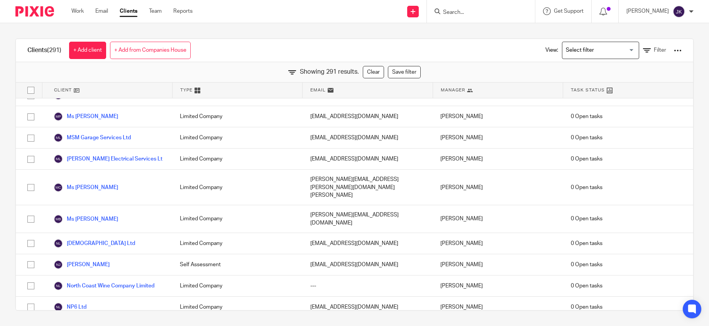
scroll to position [4556, 0]
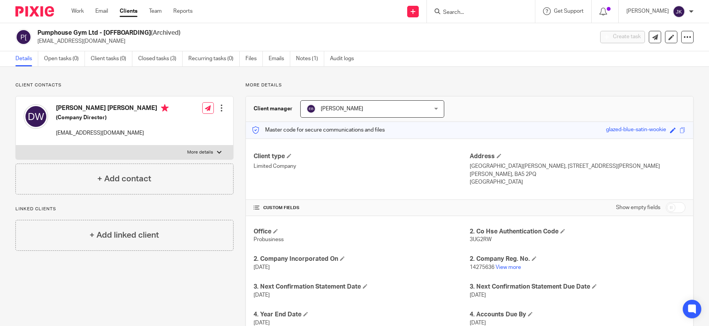
click at [462, 14] on input "Search" at bounding box center [476, 12] width 69 height 7
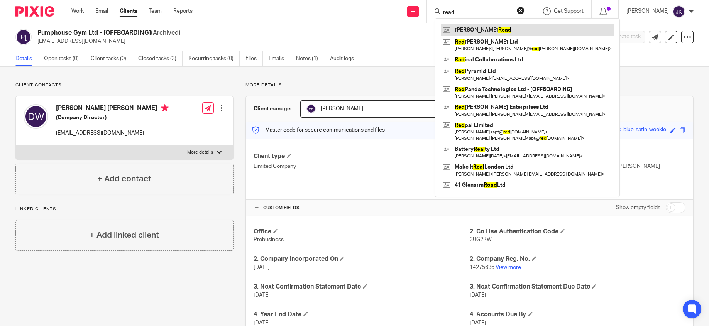
type input "read"
click at [448, 28] on link at bounding box center [527, 30] width 173 height 12
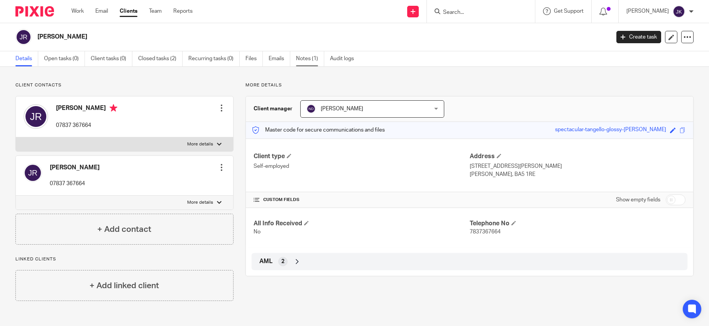
click at [299, 59] on link "Notes (1)" at bounding box center [310, 58] width 28 height 15
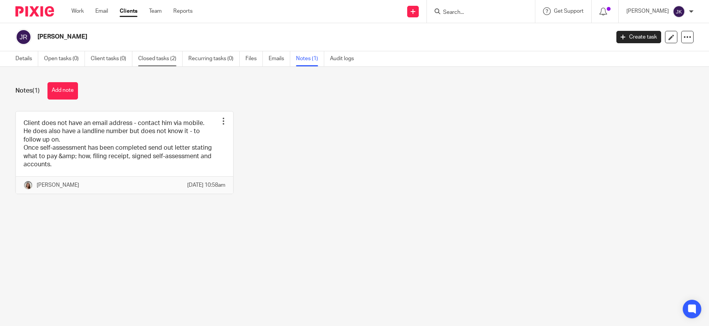
click at [143, 58] on link "Closed tasks (2)" at bounding box center [160, 58] width 44 height 15
click at [24, 61] on link "Details" at bounding box center [26, 58] width 23 height 15
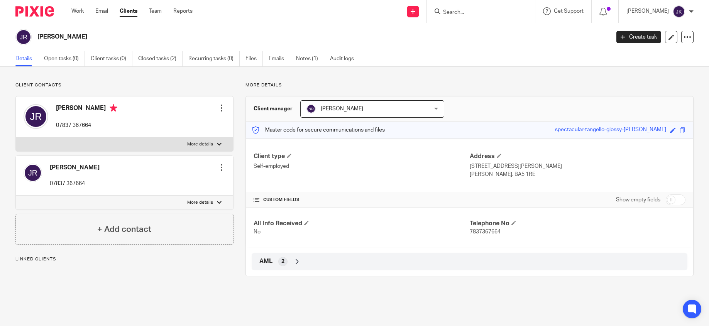
drag, startPoint x: 79, startPoint y: 38, endPoint x: 34, endPoint y: 39, distance: 44.8
click at [34, 39] on div "[PERSON_NAME]" at bounding box center [310, 37] width 590 height 16
copy div "[PERSON_NAME]"
click at [167, 59] on link "Closed tasks (2)" at bounding box center [160, 58] width 44 height 15
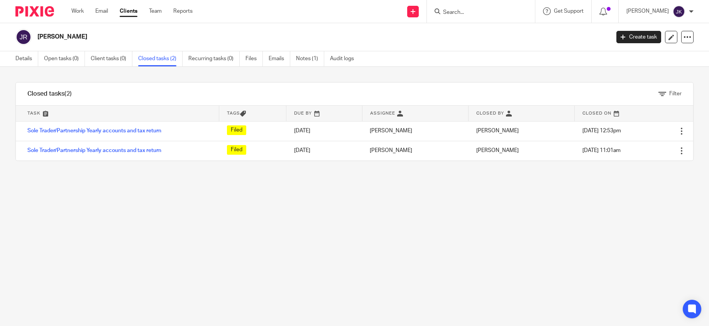
click at [446, 18] on div at bounding box center [481, 11] width 108 height 23
click at [447, 11] on input "Search" at bounding box center [476, 12] width 69 height 7
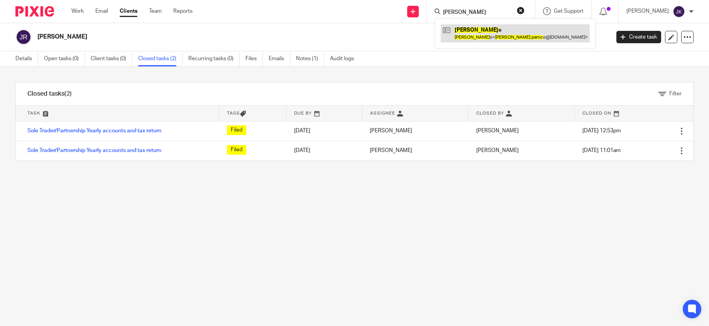
type input "[PERSON_NAME]"
click at [468, 35] on link at bounding box center [515, 33] width 149 height 18
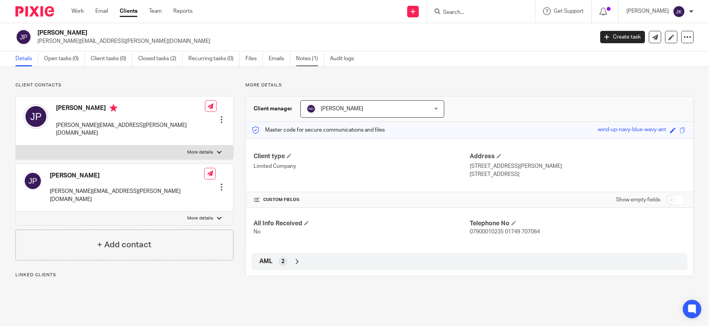
click at [299, 56] on link "Notes (1)" at bounding box center [310, 58] width 28 height 15
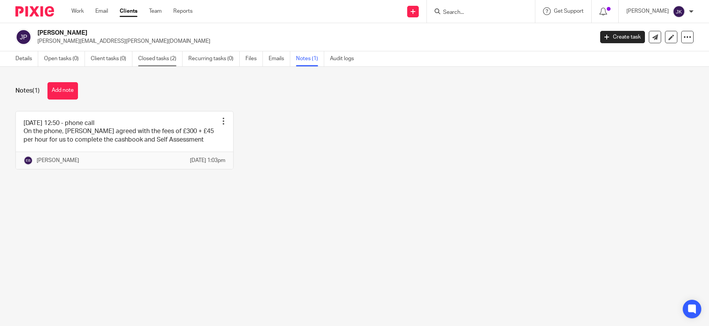
click at [181, 57] on link "Closed tasks (2)" at bounding box center [160, 58] width 44 height 15
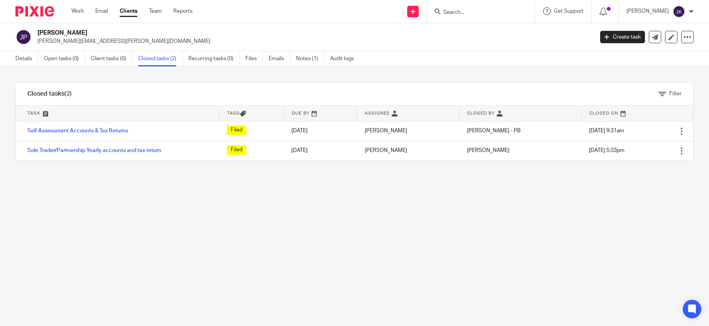
click at [464, 8] on form at bounding box center [483, 12] width 82 height 10
click at [442, 11] on input "Search" at bounding box center [476, 12] width 69 height 7
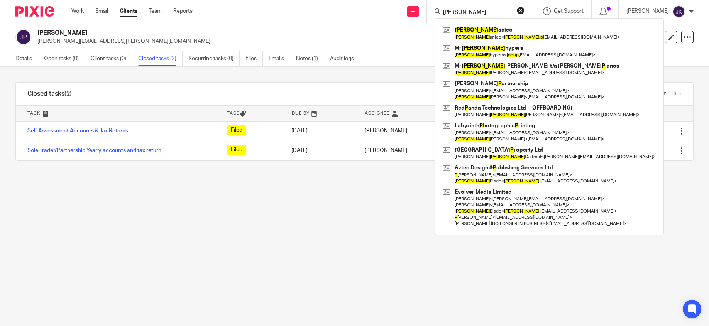
type input "[PERSON_NAME]"
click at [178, 227] on div "Filter tasks Only show tasks matching all of these conditions 1 Task name Is Is…" at bounding box center [354, 196] width 709 height 259
